Goal: Communication & Community: Answer question/provide support

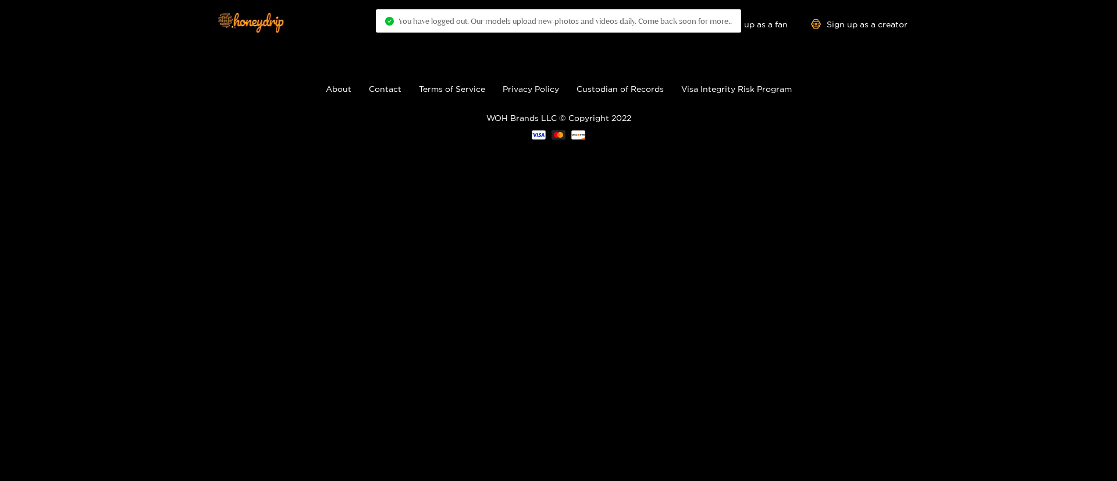
click at [561, 296] on body "Explore models Video Shorts Login Shop Sign up as a fan Sign up as a creator Ab…" at bounding box center [558, 240] width 1117 height 481
click at [798, 149] on footer "About Contact Terms of Service Privacy Policy Custodian of Records Visa Integri…" at bounding box center [558, 111] width 1117 height 127
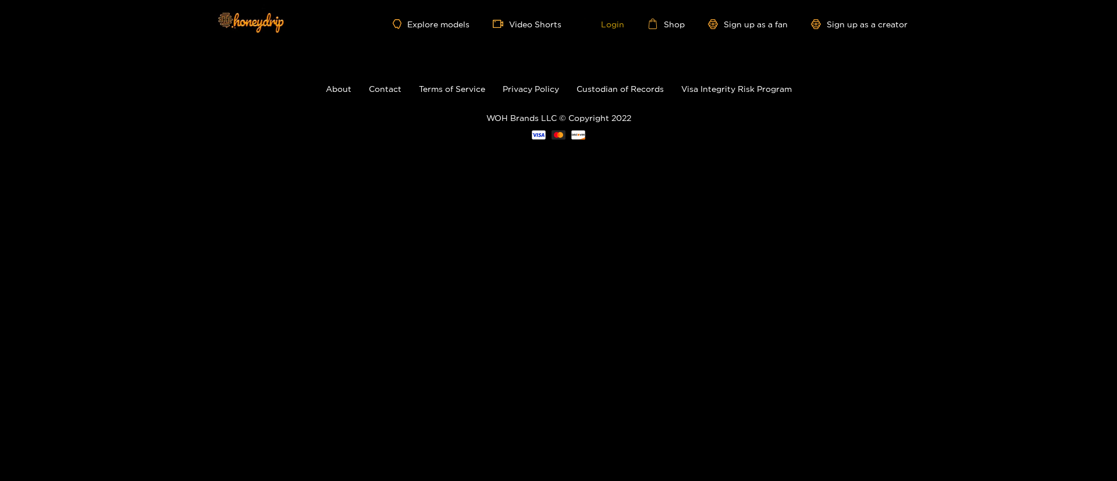
click at [618, 23] on link "Login" at bounding box center [605, 24] width 40 height 10
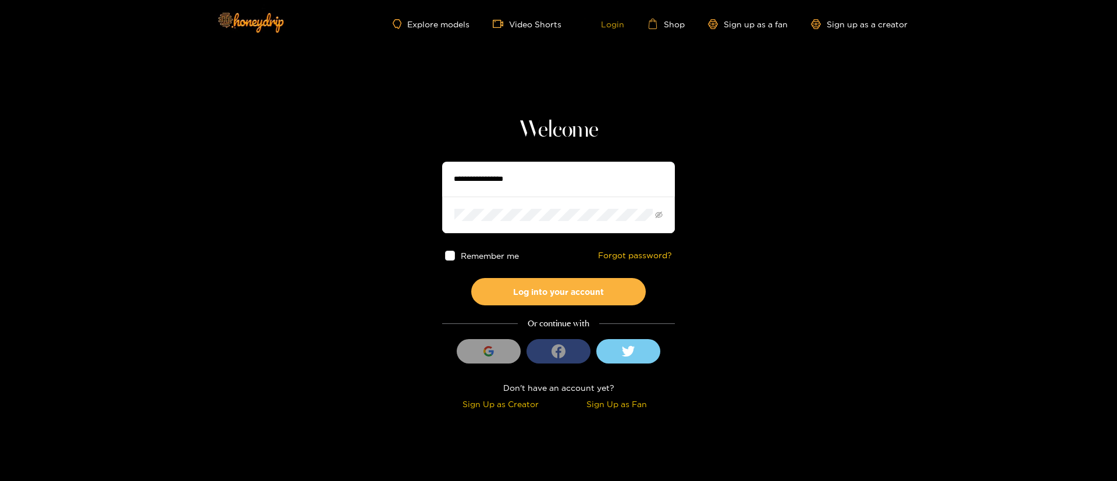
type input "**********"
click at [553, 179] on input "**********" at bounding box center [558, 179] width 233 height 35
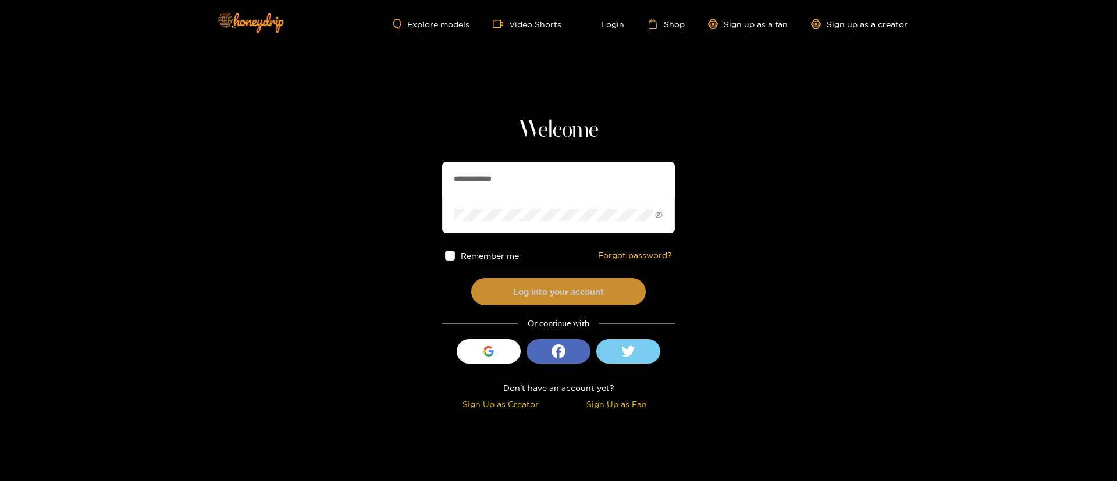
click at [550, 291] on button "Log into your account" at bounding box center [558, 291] width 175 height 27
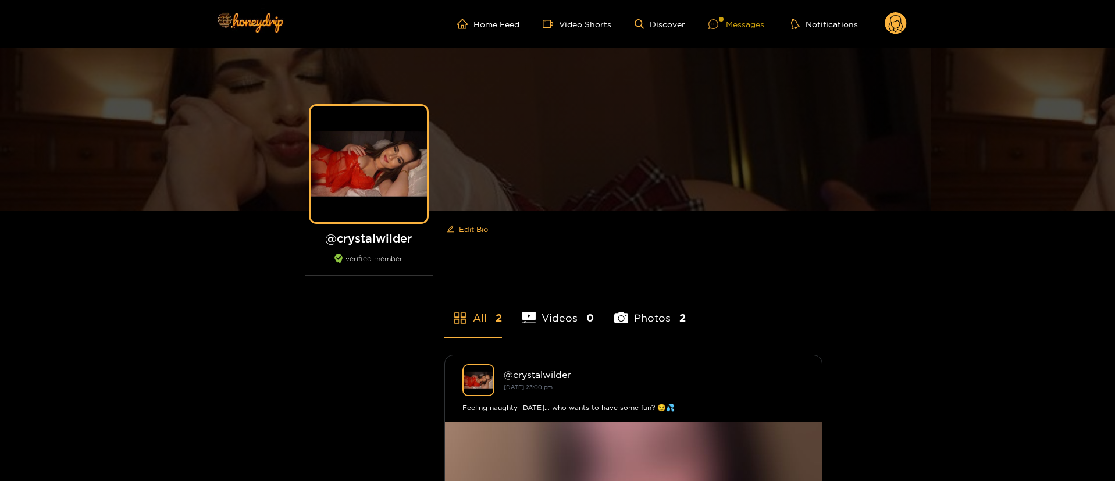
click at [734, 27] on div "Messages" at bounding box center [737, 23] width 56 height 13
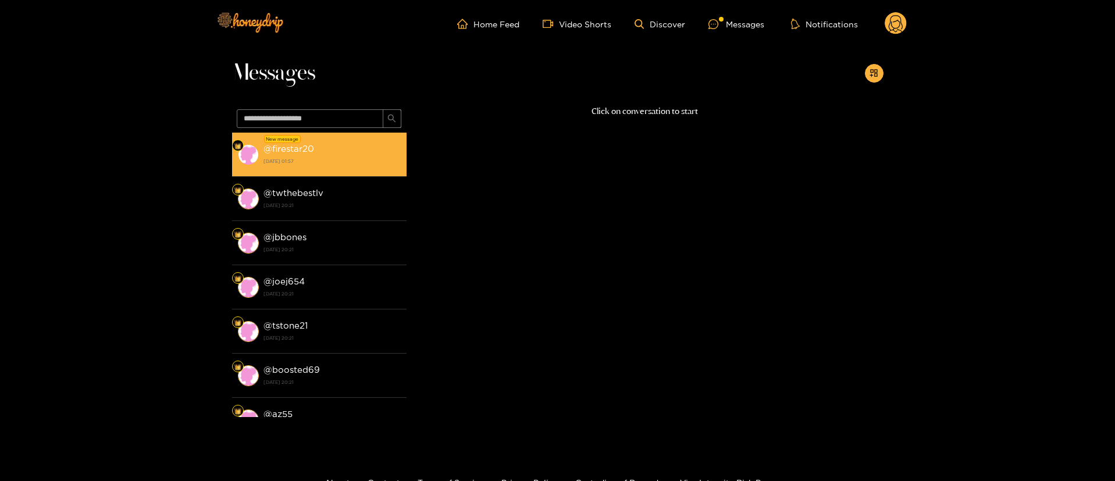
click at [341, 145] on div "@ firestar20 [DATE] 01:57" at bounding box center [332, 154] width 137 height 26
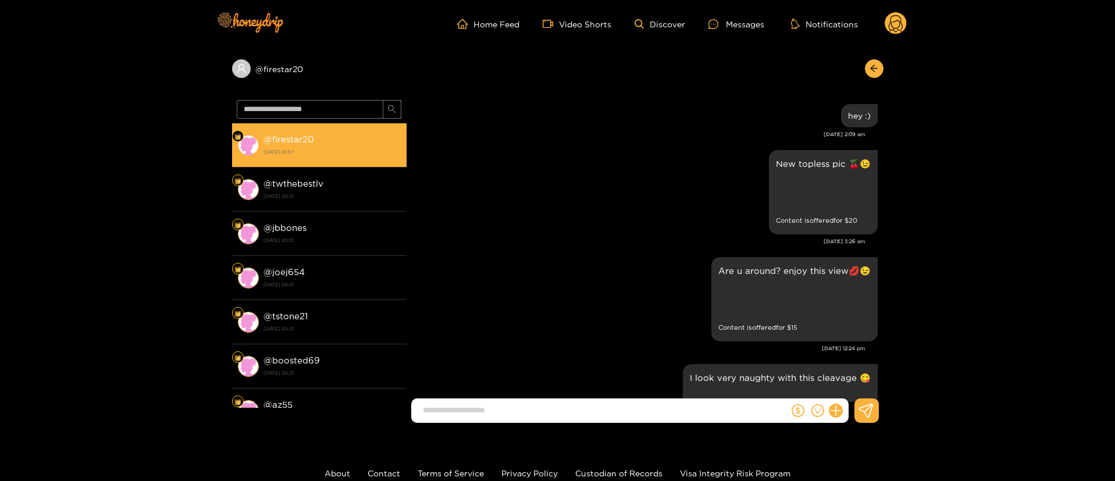
scroll to position [1427, 0]
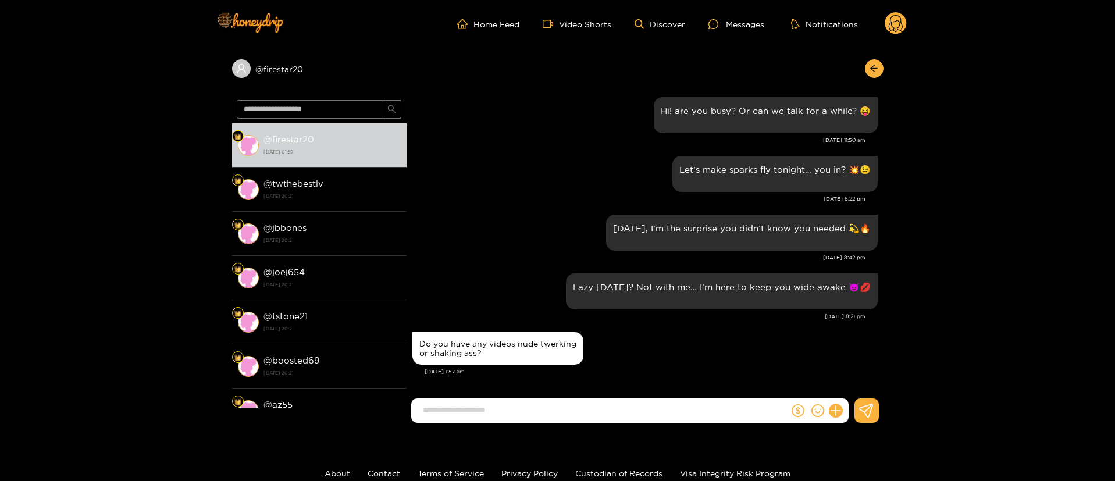
click at [494, 204] on div "Let’s make sparks fly tonight… you in? 💥😉 [DATE] 8:22 pm" at bounding box center [644, 182] width 465 height 59
click at [494, 203] on div "Let’s make sparks fly tonight… you in? 💥😉 [DATE] 8:22 pm" at bounding box center [644, 182] width 465 height 59
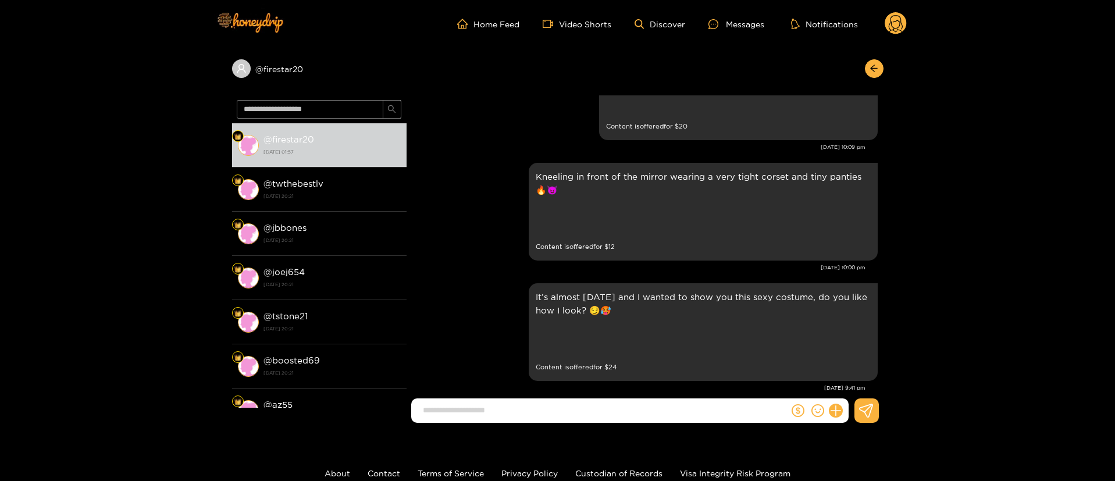
scroll to position [733, 0]
click at [488, 187] on div "Kneeling in front of the mirror wearing a very tight corset and tiny panties 🔥😈…" at bounding box center [644, 210] width 465 height 104
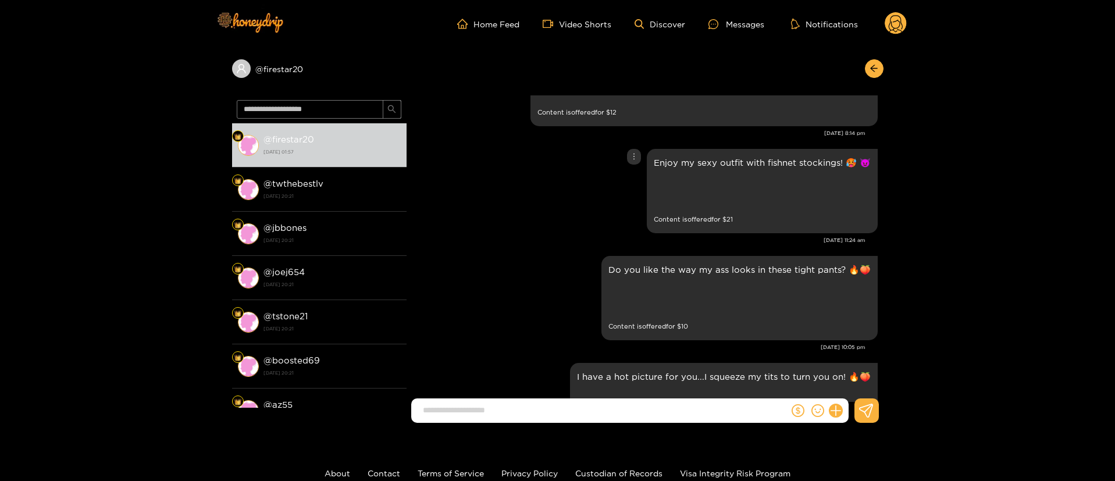
scroll to position [3351, 0]
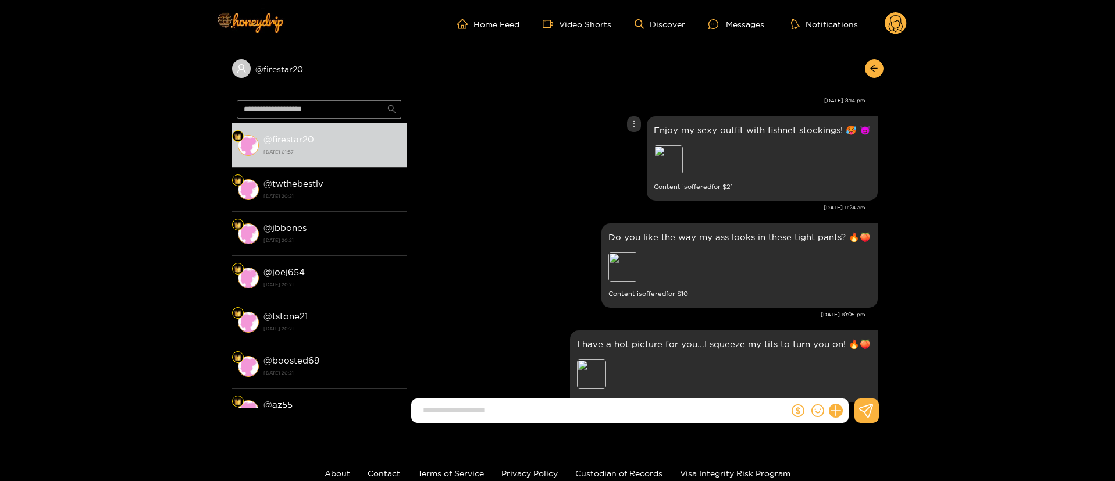
click at [488, 187] on div "Enjoy my sexy outfit with fishnet stockings! 🥵 😈 Preview Content is offered for…" at bounding box center [644, 158] width 465 height 90
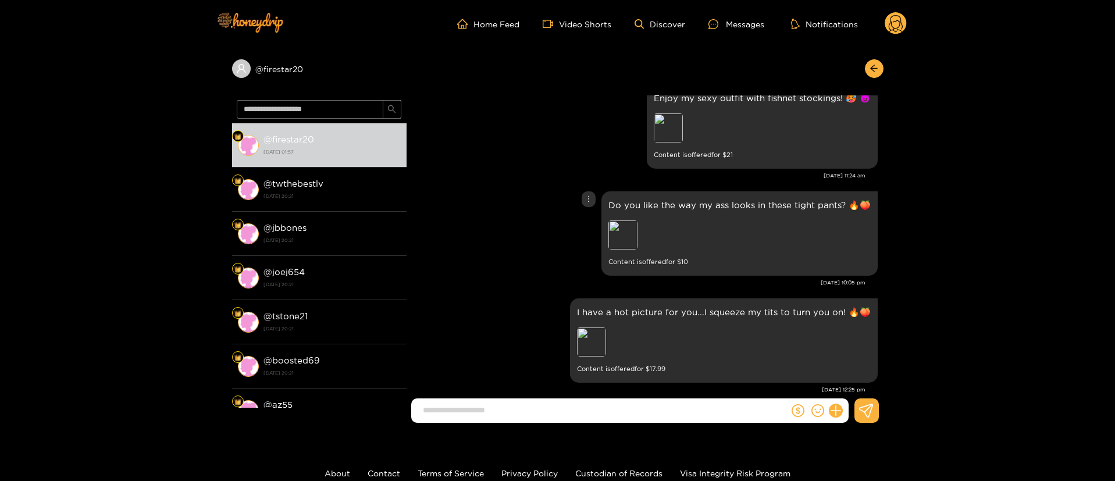
scroll to position [3386, 0]
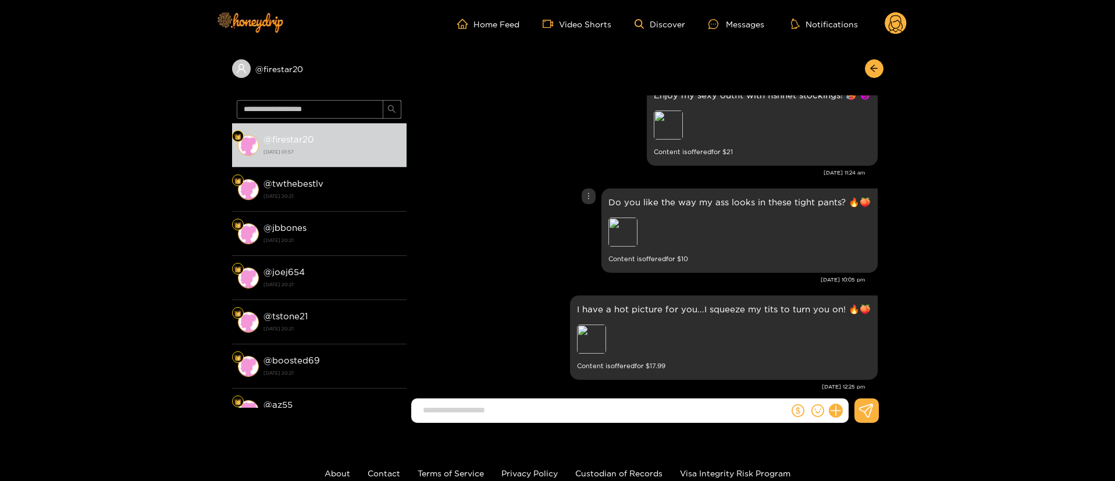
click at [488, 187] on div "Do you like the way my ass looks in these tight pants? 🔥🍑 Preview Content is of…" at bounding box center [644, 231] width 465 height 90
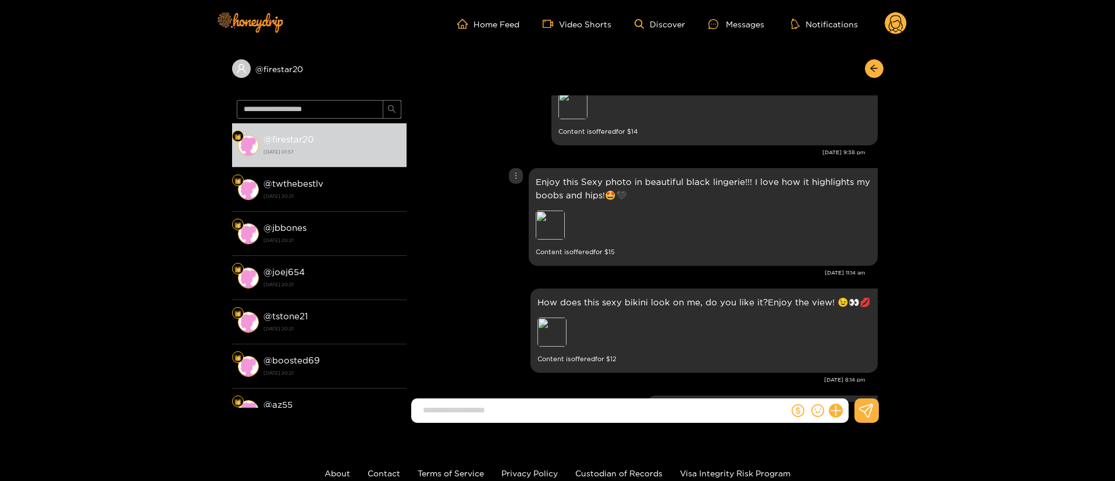
scroll to position [3037, 0]
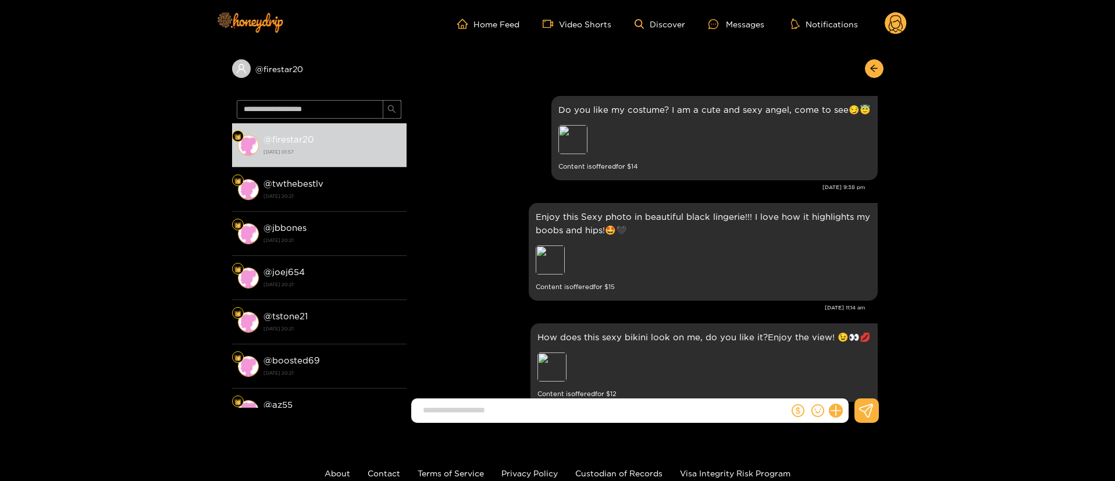
click at [478, 183] on div "Do you like my costume? I am a cute and sexy angel, come to see😏😇 Preview Conte…" at bounding box center [644, 146] width 465 height 107
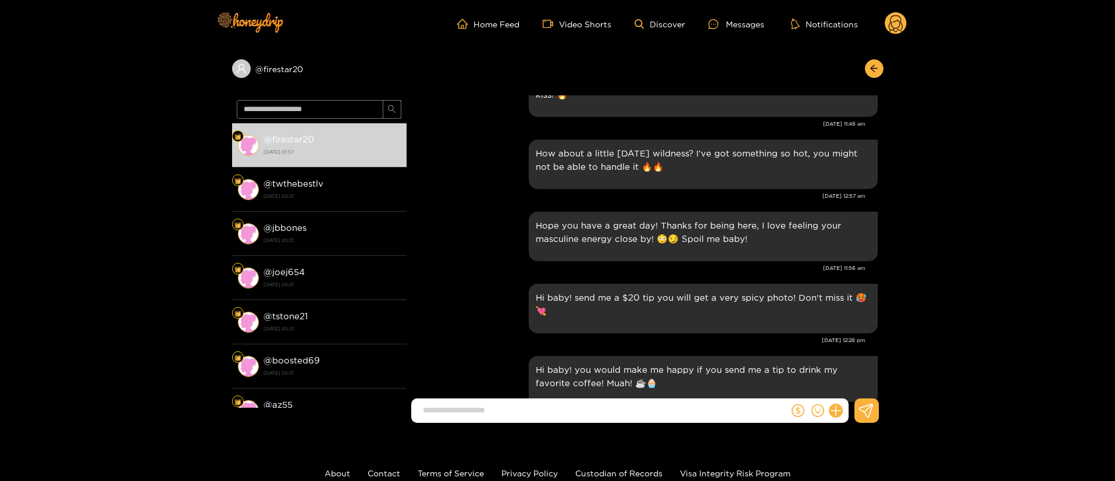
scroll to position [6702, 0]
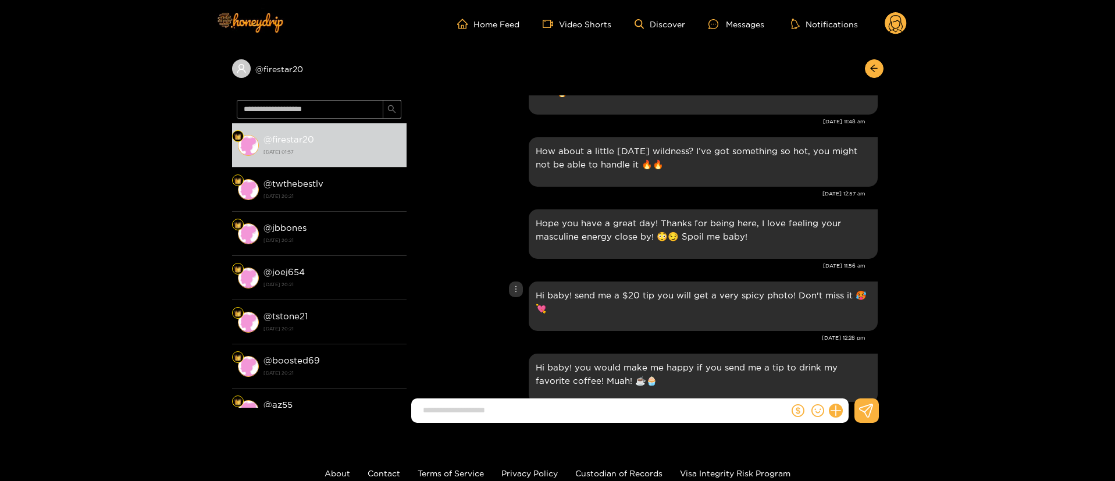
click at [520, 294] on div "Hi baby! send me a $20 tip you will get a very spicy photo! Don't miss it 🥵💘" at bounding box center [644, 306] width 465 height 55
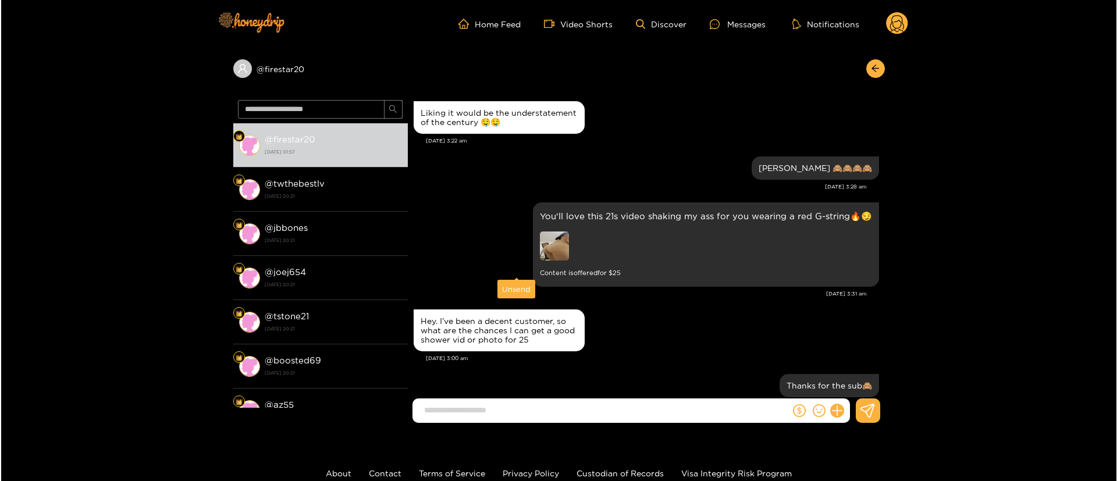
scroll to position [9565, 0]
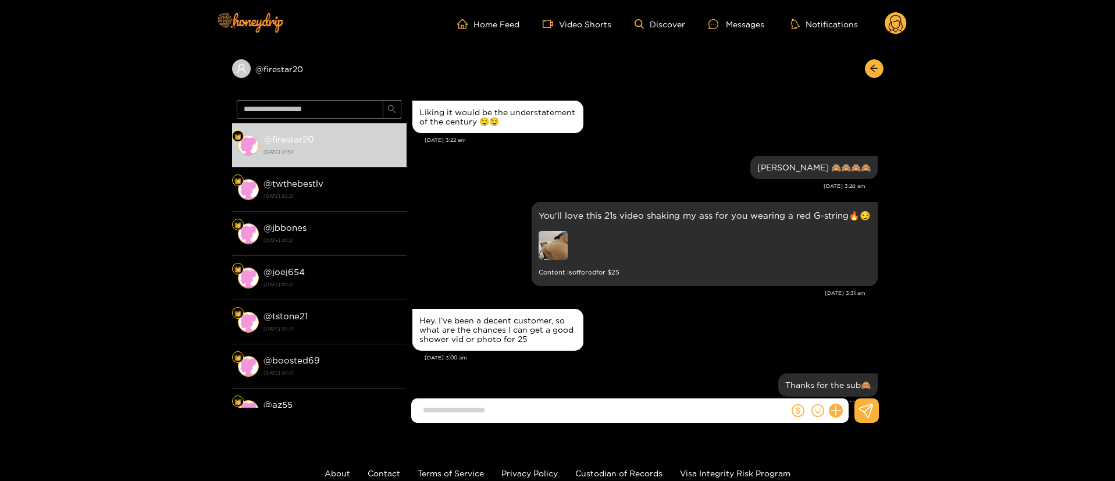
click at [627, 322] on div "Hey. I’ve been a decent customer, so what are the chances I can get a good show…" at bounding box center [644, 330] width 465 height 48
click at [520, 204] on div "You'll love this 21s video shaking my ass for you wearing a red G-string🔥😏 Cont…" at bounding box center [644, 244] width 465 height 90
click at [520, 205] on icon "more" at bounding box center [519, 209] width 8 height 8
click at [522, 223] on div "Unsend" at bounding box center [521, 221] width 29 height 12
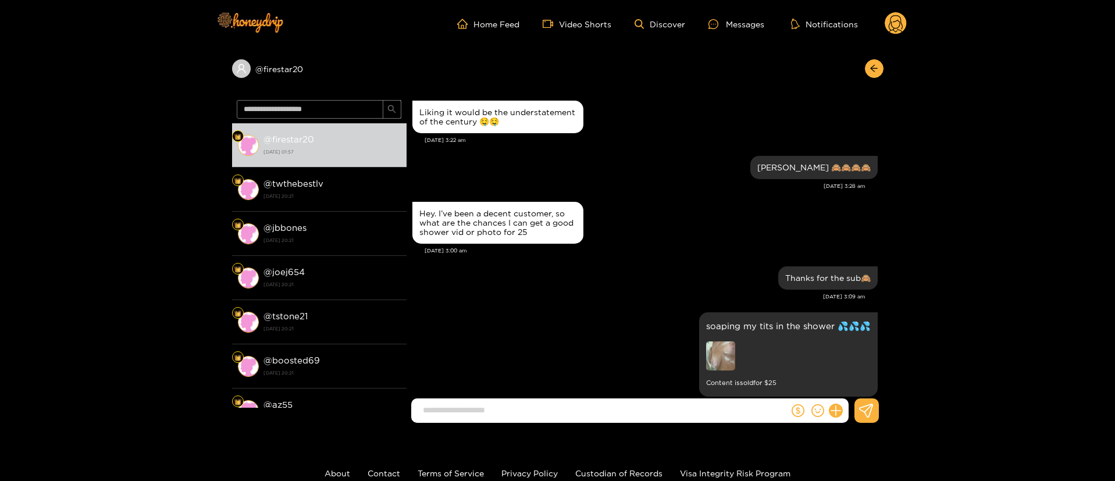
click at [553, 418] on input at bounding box center [603, 410] width 372 height 19
type input "**********"
click at [842, 415] on div at bounding box center [818, 411] width 59 height 24
click at [841, 414] on button at bounding box center [836, 411] width 20 height 20
click at [862, 383] on icon at bounding box center [858, 382] width 12 height 12
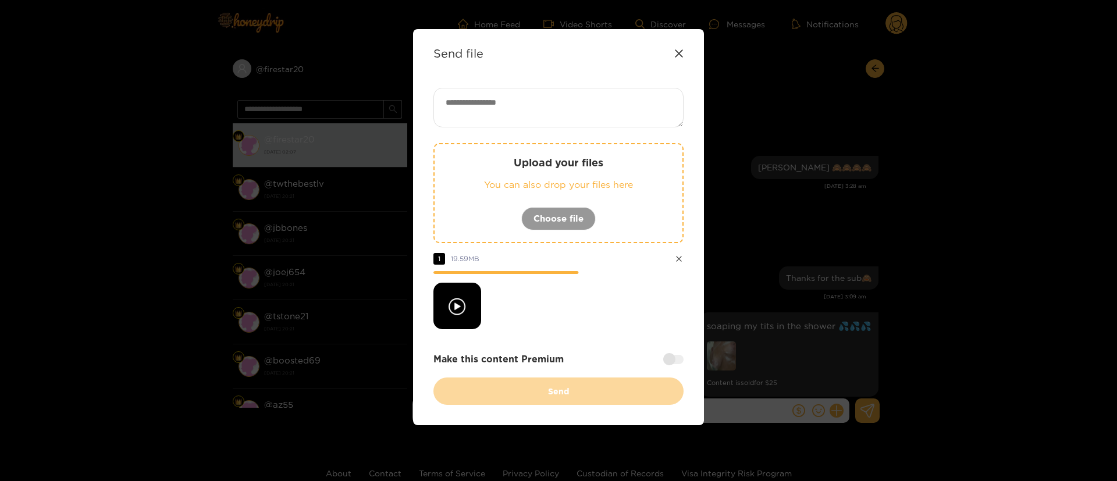
click at [531, 124] on textarea at bounding box center [558, 108] width 250 height 40
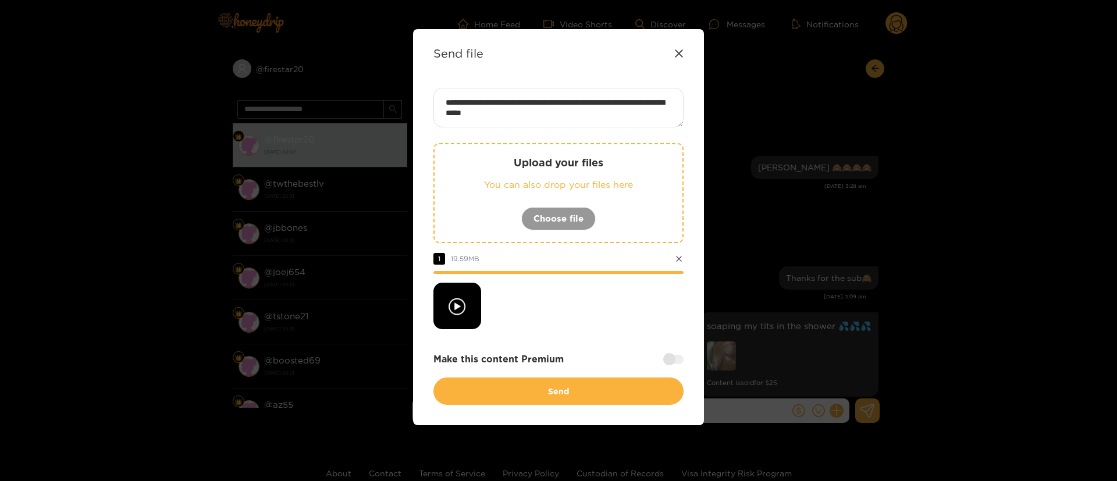
paste textarea "*******"
type textarea "**********"
click at [671, 355] on div at bounding box center [673, 359] width 20 height 9
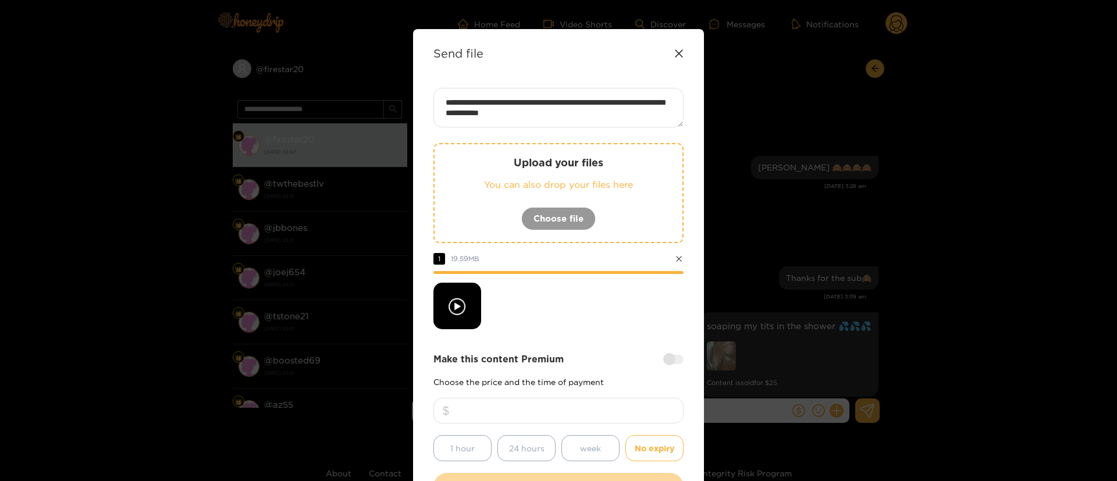
click at [635, 407] on input "number" at bounding box center [558, 411] width 250 height 26
type input "**"
click at [617, 349] on div "**********" at bounding box center [558, 294] width 250 height 412
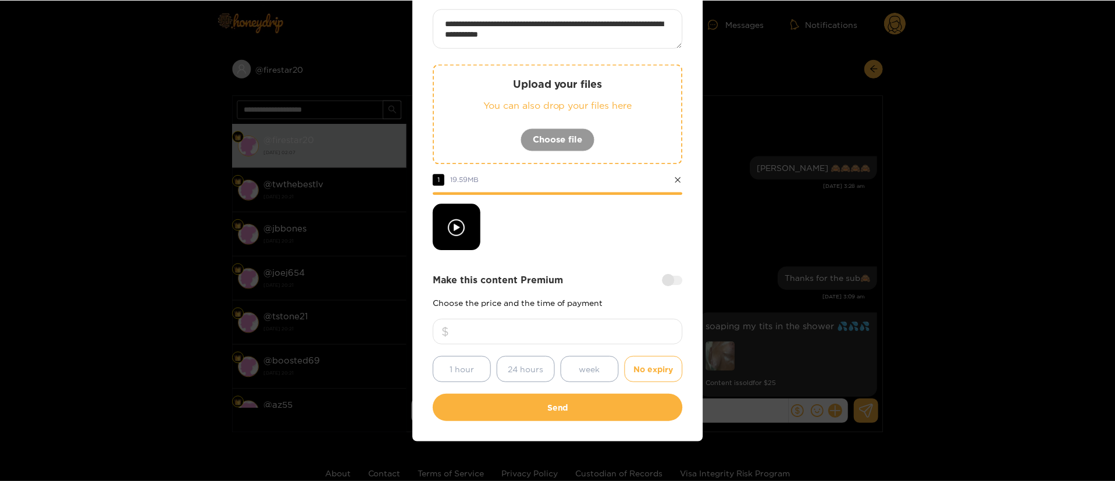
scroll to position [86, 0]
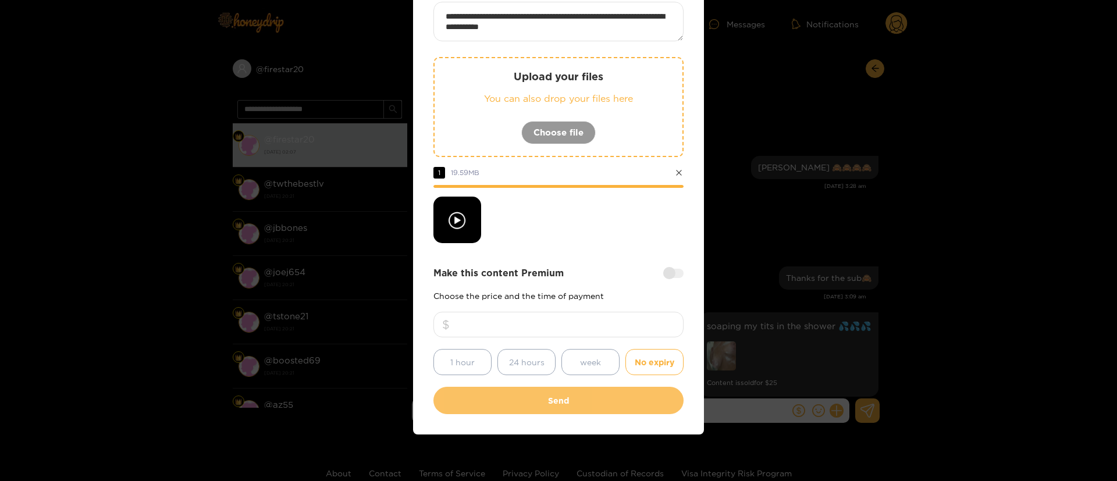
click at [599, 395] on button "Send" at bounding box center [558, 400] width 250 height 27
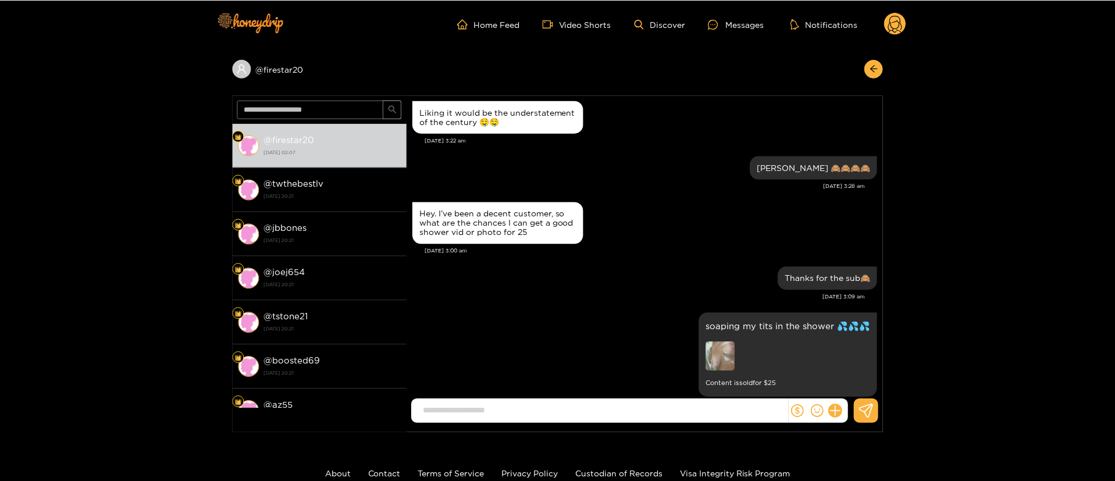
scroll to position [17, 0]
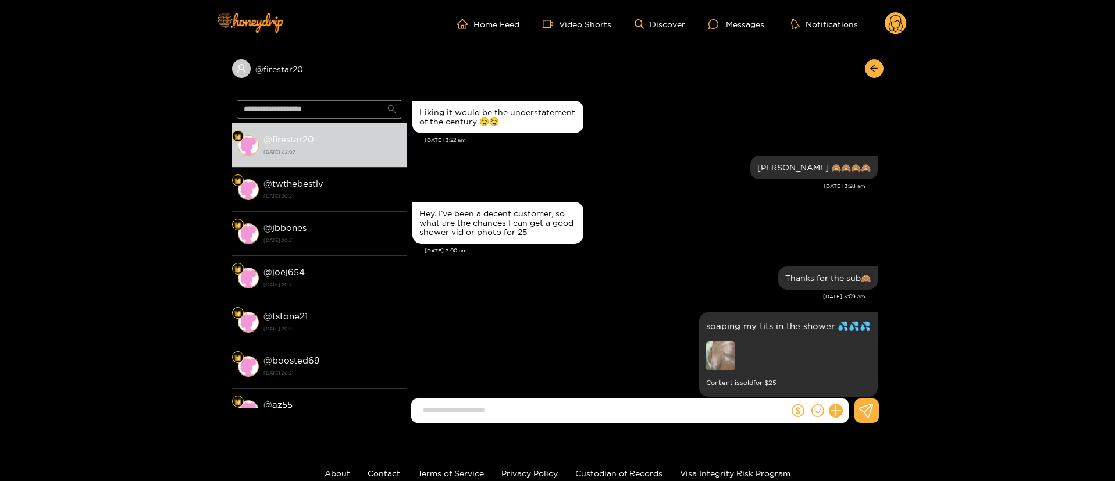
click at [544, 310] on div "soaping my tits in the shower 💦💦💦 Content is sold for $ 25" at bounding box center [644, 355] width 465 height 90
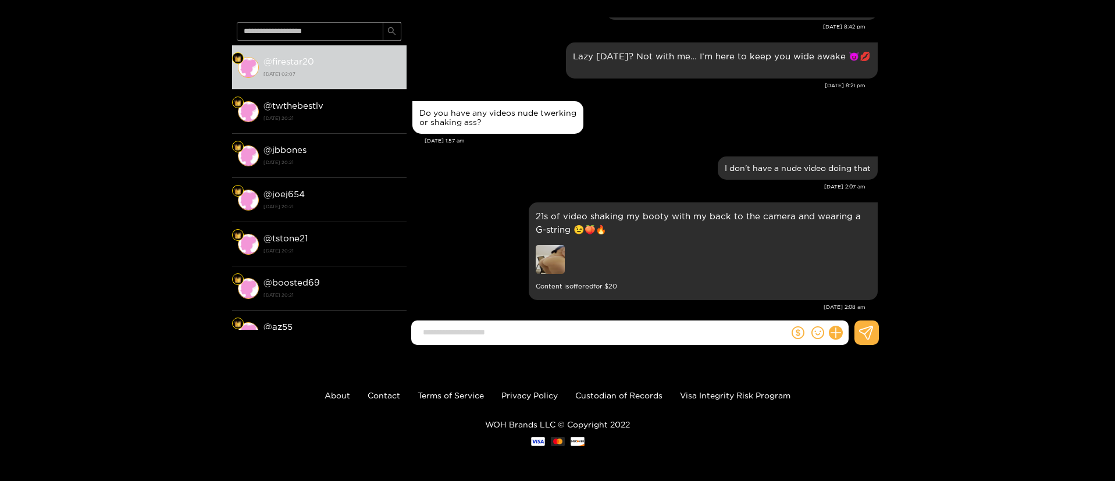
scroll to position [0, 0]
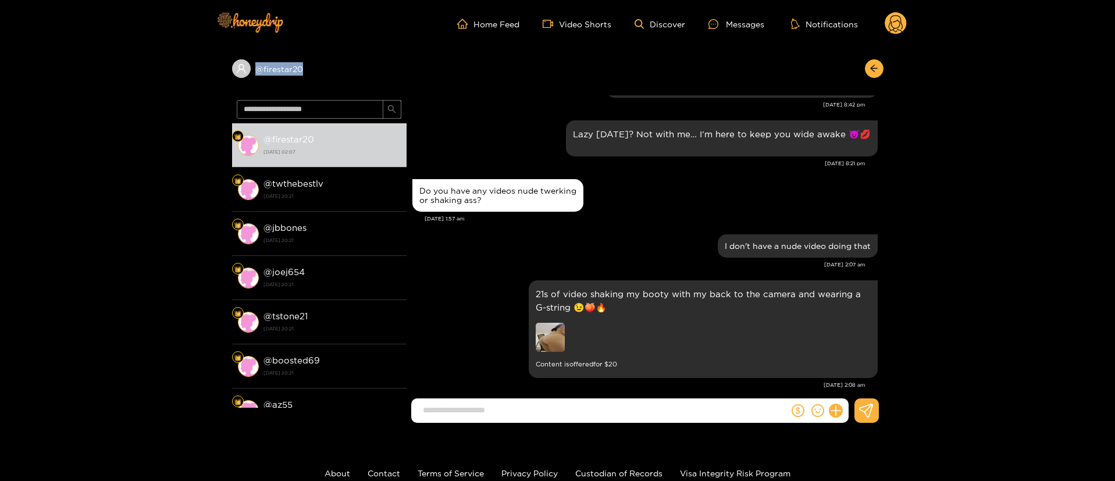
drag, startPoint x: 339, startPoint y: 67, endPoint x: 193, endPoint y: 85, distance: 147.1
click at [193, 85] on div "@ firestar20 @ firestar20 [DATE] 02:07 @ twthebestlv [DATE] 20:21 @ jbbones [DA…" at bounding box center [557, 240] width 1115 height 385
copy div "@ firestar20"
click at [908, 29] on header "Home Feed Video Shorts Discover Messages Notifications 0" at bounding box center [557, 24] width 1115 height 48
click at [608, 233] on div "I don't have a nude video doing that" at bounding box center [644, 246] width 465 height 29
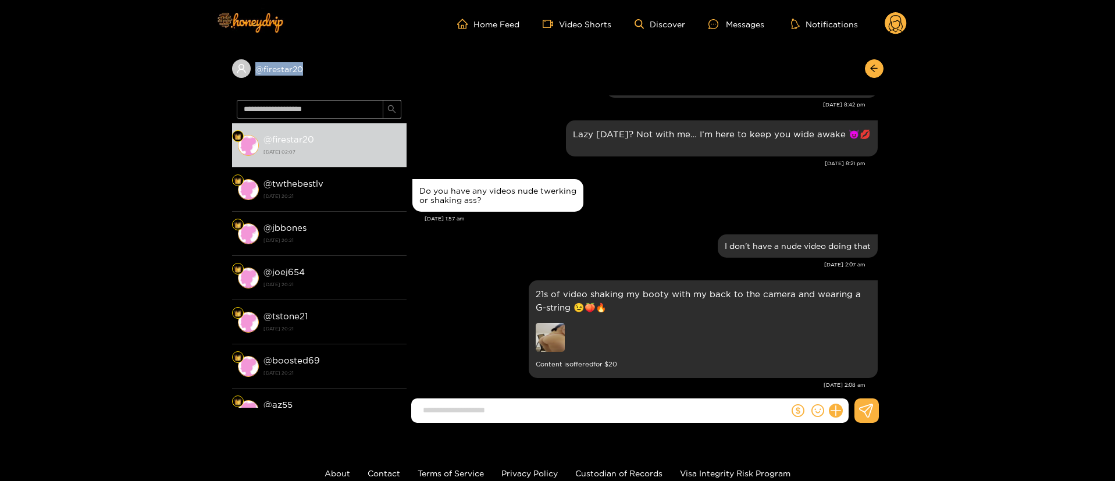
copy div "@ firestar20"
drag, startPoint x: 347, startPoint y: 58, endPoint x: 399, endPoint y: 3, distance: 76.1
click at [254, 79] on div "@ firestar20" at bounding box center [558, 72] width 652 height 48
click at [890, 18] on circle at bounding box center [896, 23] width 22 height 22
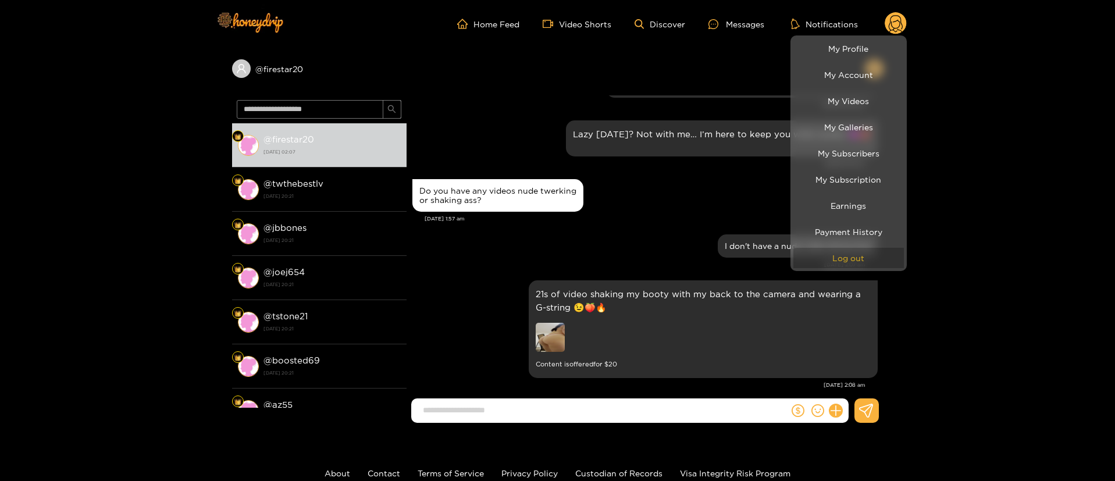
click at [835, 255] on button "Log out" at bounding box center [849, 258] width 111 height 20
